Goal: Information Seeking & Learning: Learn about a topic

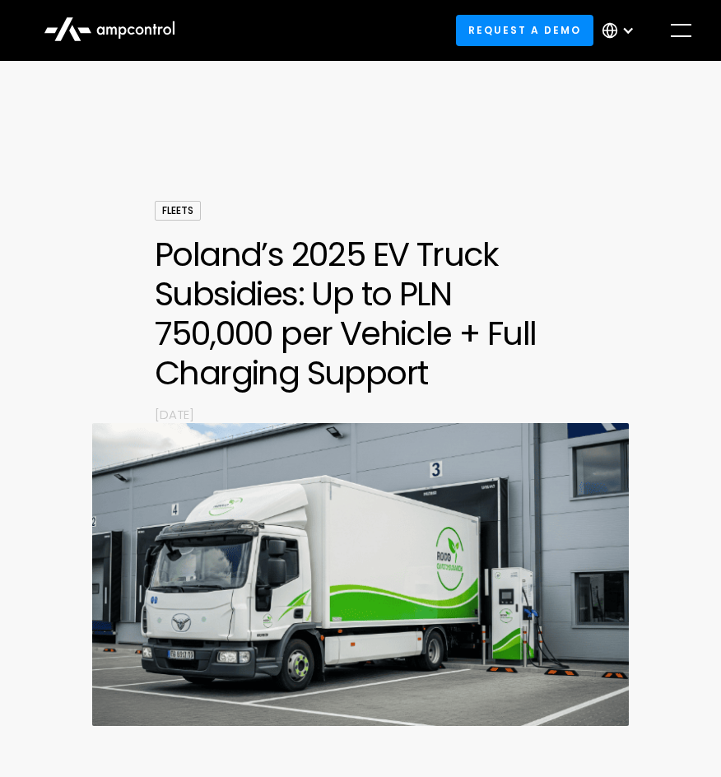
scroll to position [2261, 0]
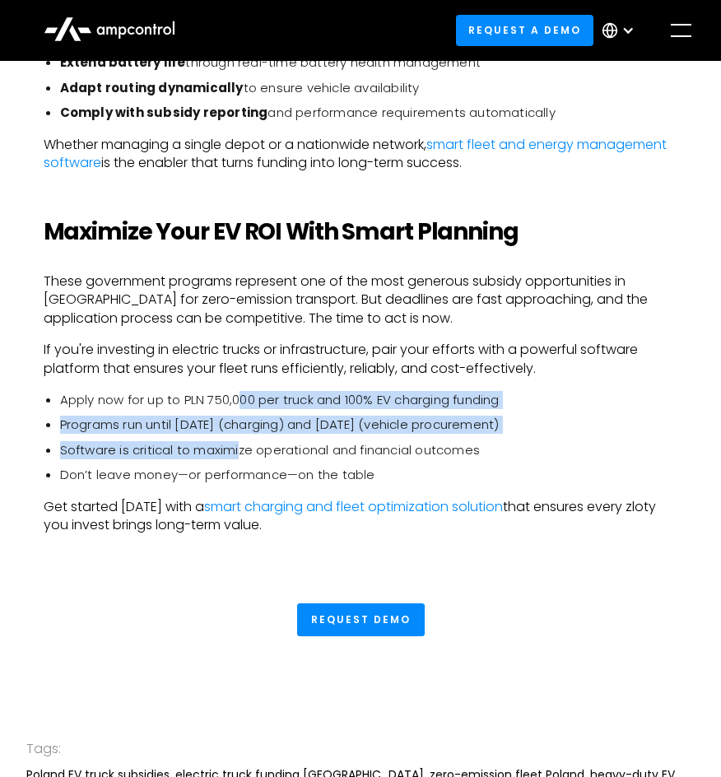
drag, startPoint x: 240, startPoint y: 402, endPoint x: 241, endPoint y: 443, distance: 41.2
click at [241, 443] on ul "Apply now for up to PLN 750,000 per truck and 100% EV charging funding Programs…" at bounding box center [361, 438] width 635 height 94
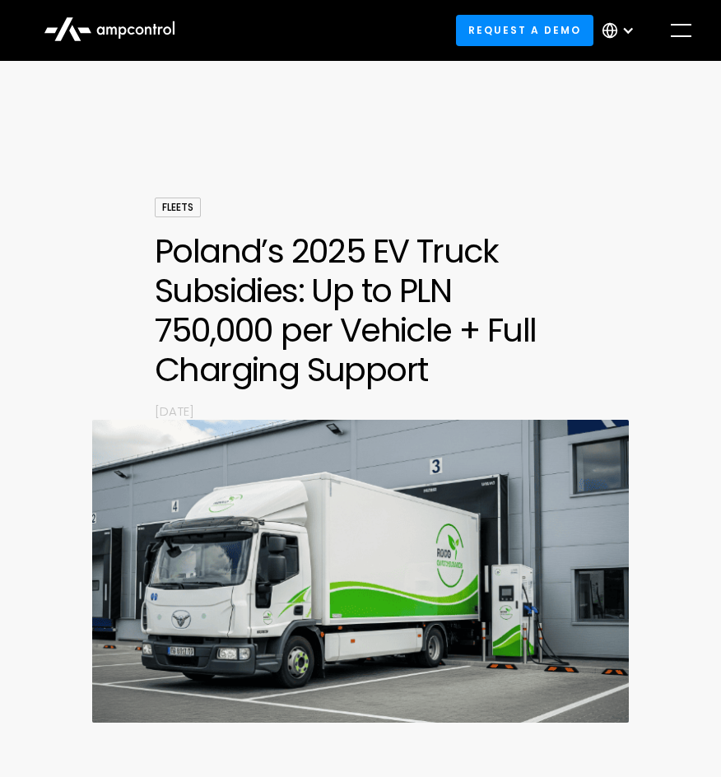
scroll to position [63, 0]
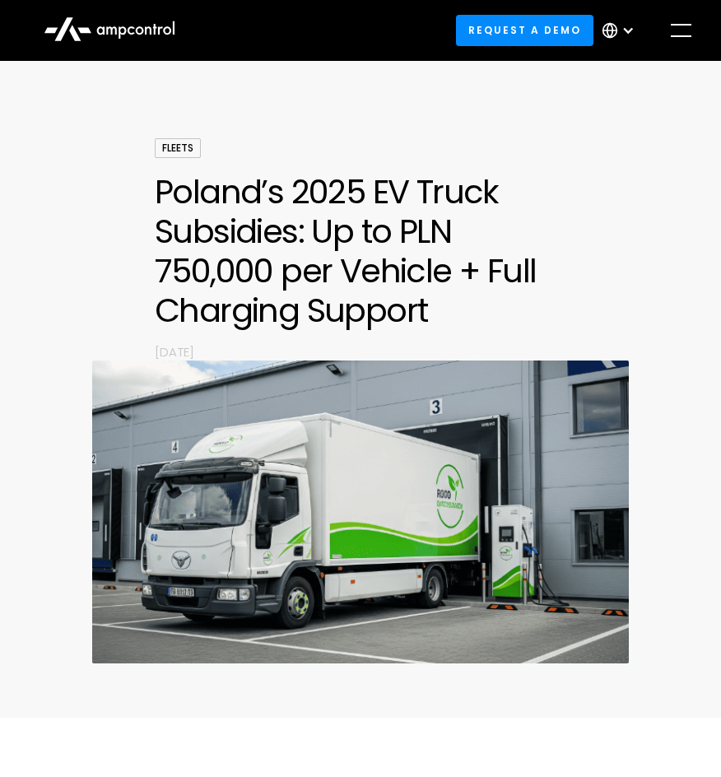
click at [239, 286] on h1 "Poland’s 2025 EV Truck Subsidies: Up to PLN 750,000 per Vehicle + Full Charging…" at bounding box center [361, 251] width 412 height 158
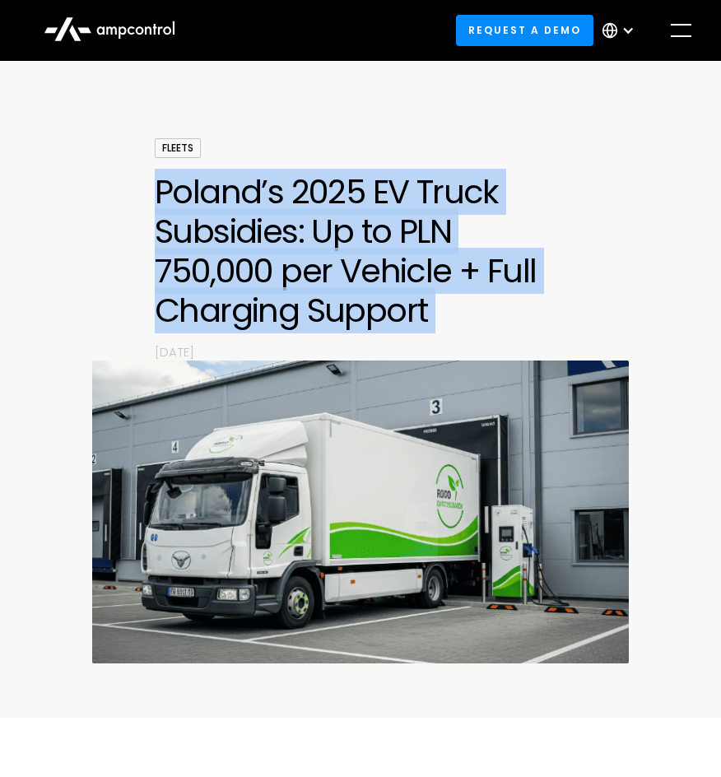
click at [239, 286] on h1 "Poland’s 2025 EV Truck Subsidies: Up to PLN 750,000 per Vehicle + Full Charging…" at bounding box center [361, 251] width 412 height 158
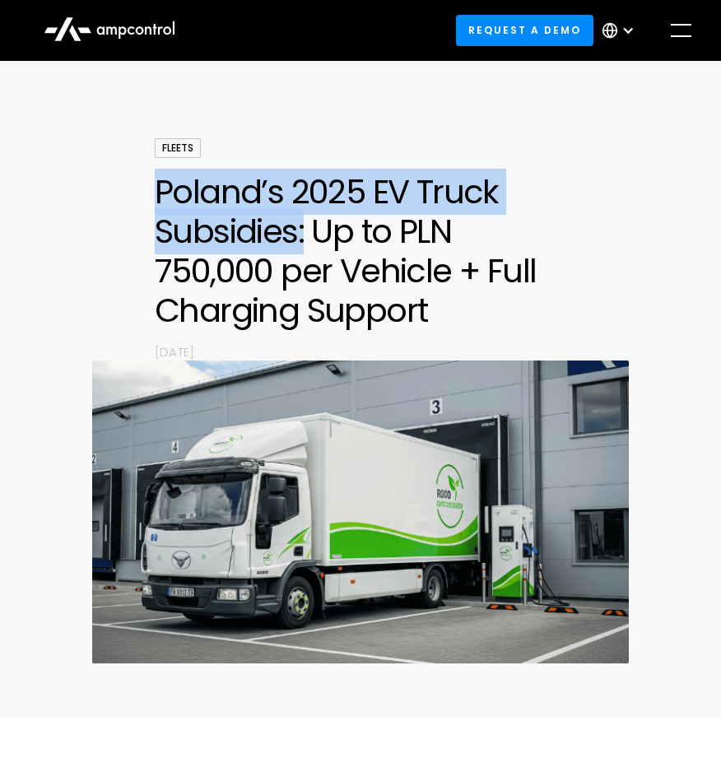
drag, startPoint x: 153, startPoint y: 191, endPoint x: 302, endPoint y: 239, distance: 156.4
click at [302, 239] on div "Fleets Poland’s 2025 EV Truck Subsidies: Up to PLN 750,000 per Vehicle + Full C…" at bounding box center [360, 407] width 721 height 538
copy h1 "Poland’s 2025 EV Truck Subsidies:"
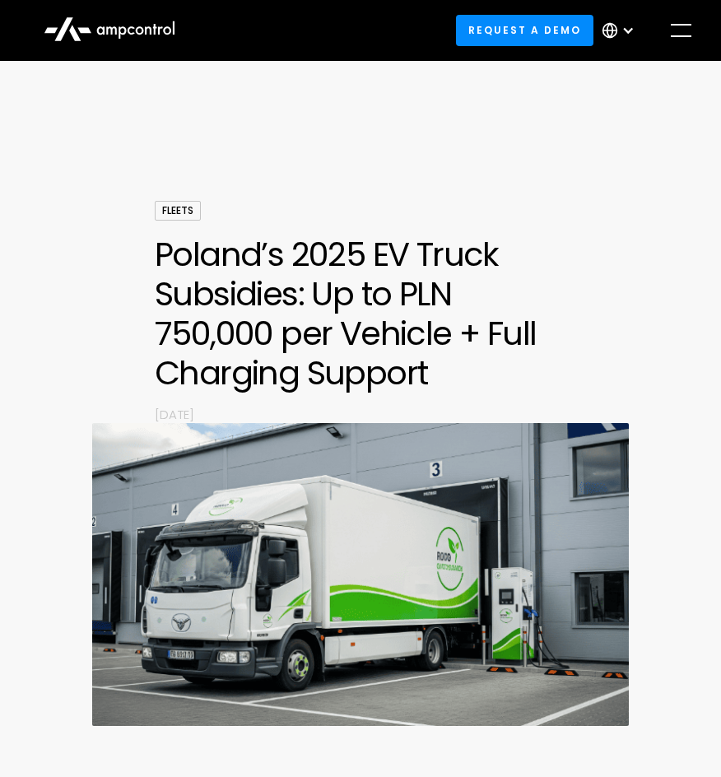
scroll to position [660, 0]
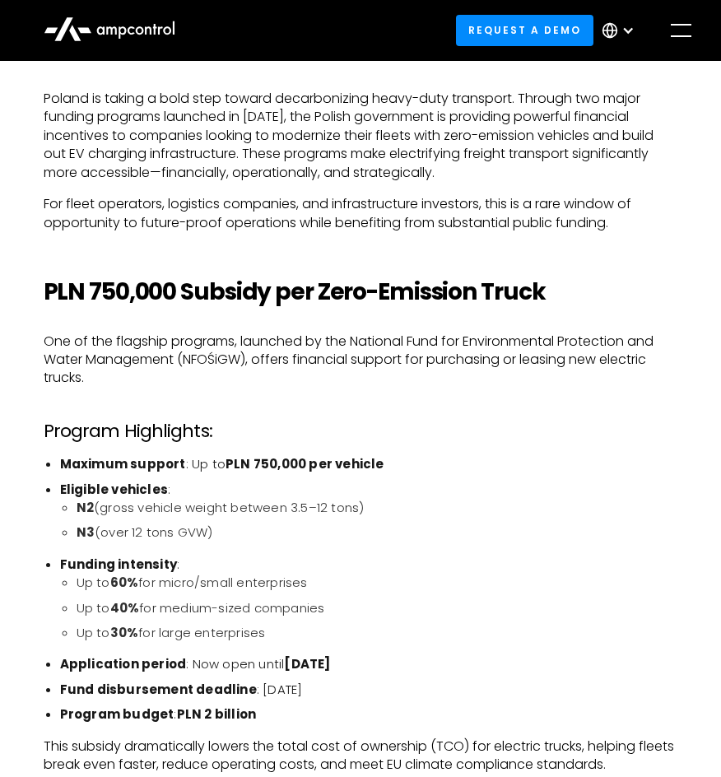
scroll to position [825, 0]
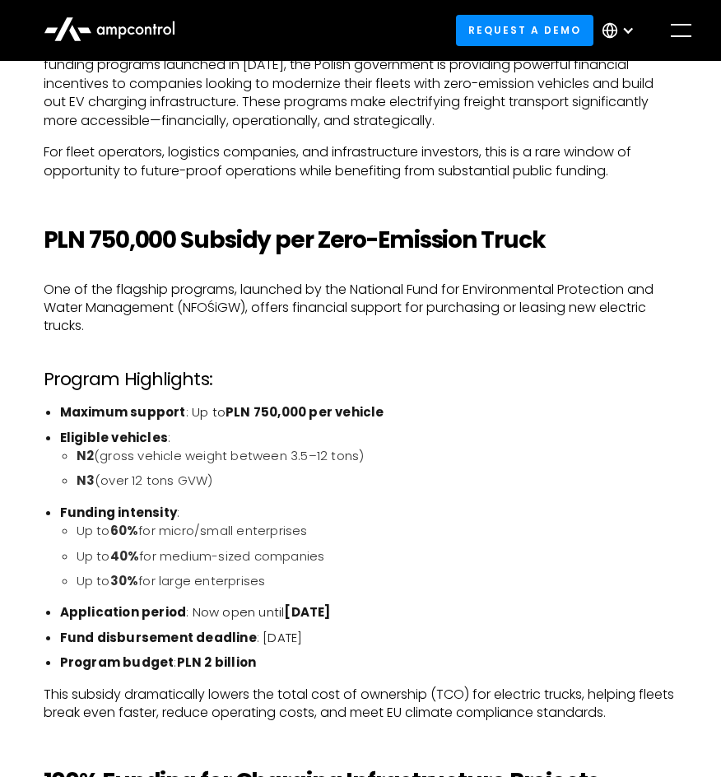
drag, startPoint x: 100, startPoint y: 241, endPoint x: 444, endPoint y: 605, distance: 500.7
click at [444, 605] on li "Application period : Now open until December 31, 2028" at bounding box center [369, 612] width 618 height 18
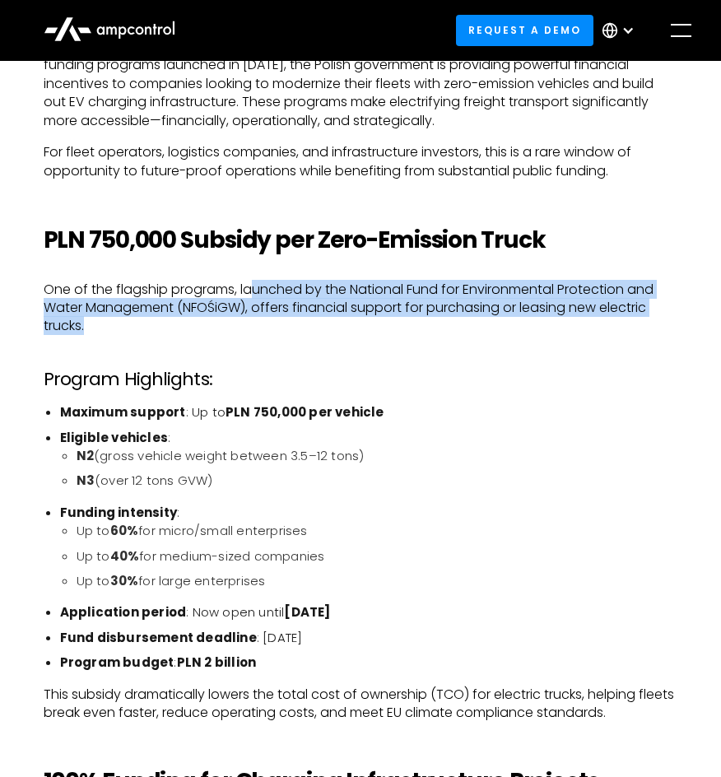
drag, startPoint x: 256, startPoint y: 288, endPoint x: 678, endPoint y: 328, distance: 424.1
click at [569, 319] on p "One of the flagship programs, launched by the National Fund for Environmental P…" at bounding box center [361, 308] width 635 height 55
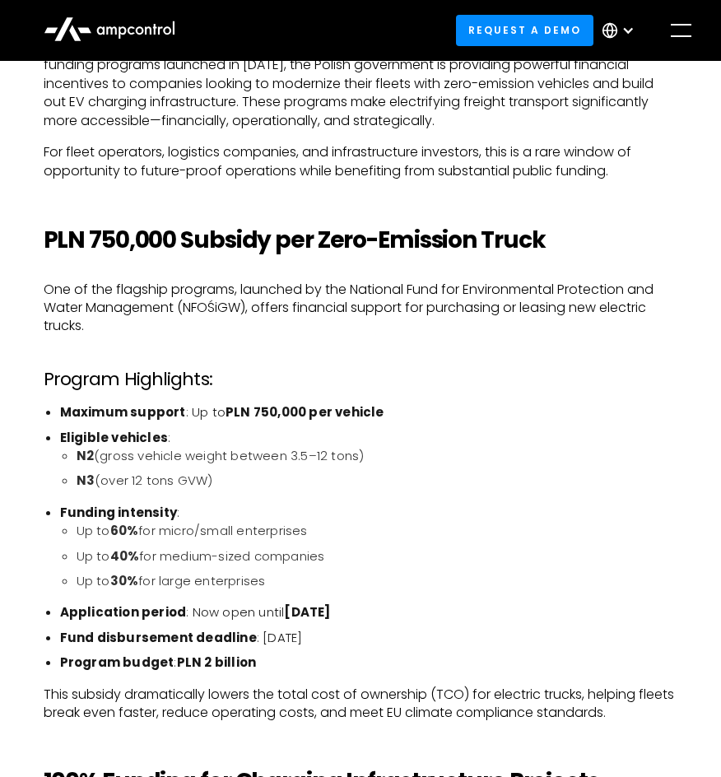
click at [539, 511] on li "Funding intensity : Up to 60% for micro/small enterprises Up to 40% for medium-…" at bounding box center [369, 547] width 618 height 87
